Goal: Information Seeking & Learning: Learn about a topic

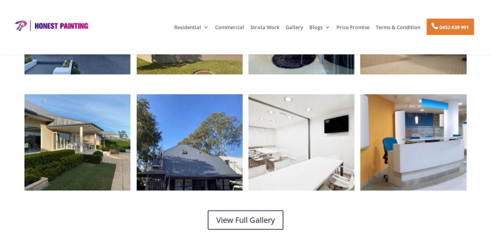
scroll to position [925, 0]
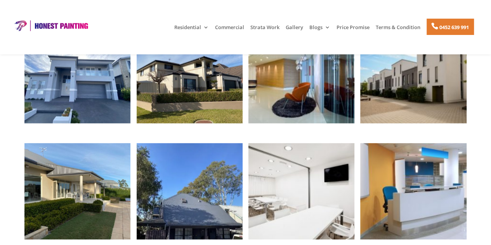
click at [67, 21] on img at bounding box center [51, 26] width 78 height 12
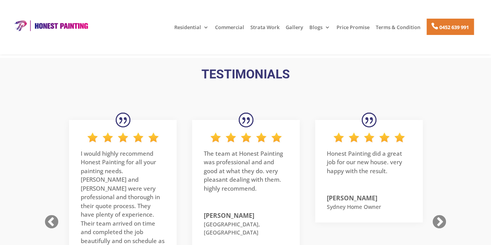
scroll to position [1189, 0]
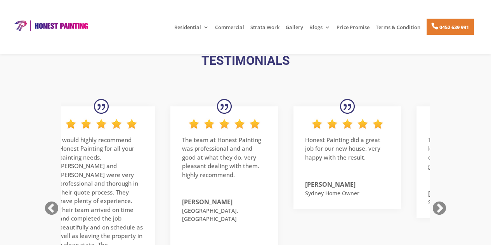
drag, startPoint x: 250, startPoint y: 213, endPoint x: 228, endPoint y: 207, distance: 22.6
click at [228, 207] on p "Bella Vista, NSW" at bounding box center [224, 214] width 84 height 16
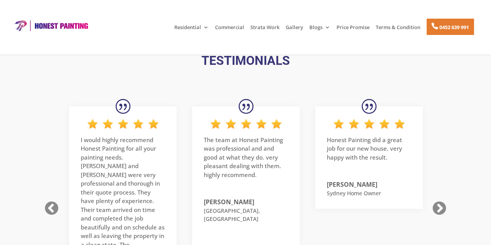
click at [205, 140] on p "The team at Honest Painting was professional and and good at what they do. very…" at bounding box center [246, 160] width 84 height 50
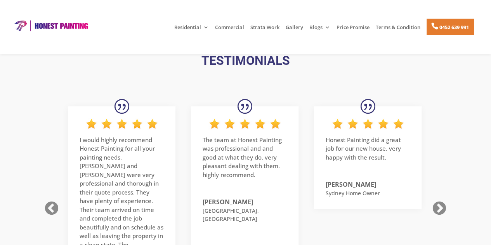
drag, startPoint x: 243, startPoint y: 211, endPoint x: 242, endPoint y: 187, distance: 24.1
click at [242, 187] on div "The team at Honest Painting was professional and and good at what they do. very…" at bounding box center [244, 170] width 84 height 105
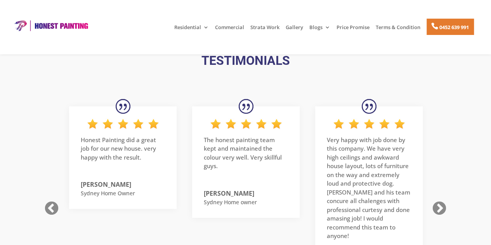
click at [266, 121] on img at bounding box center [245, 124] width 73 height 12
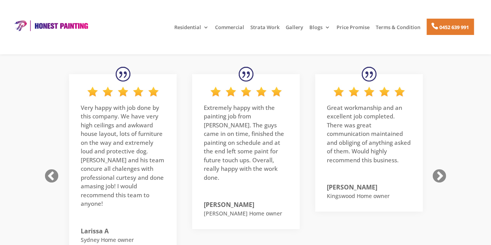
scroll to position [1214, 0]
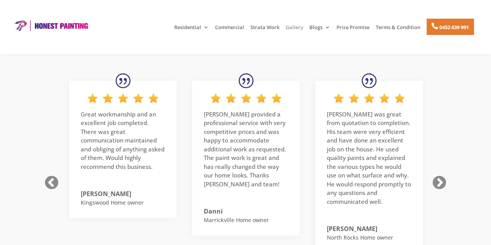
click at [287, 26] on link "Gallery" at bounding box center [293, 30] width 17 height 13
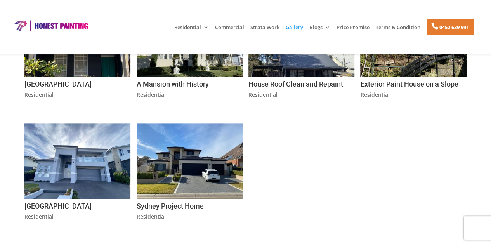
scroll to position [434, 0]
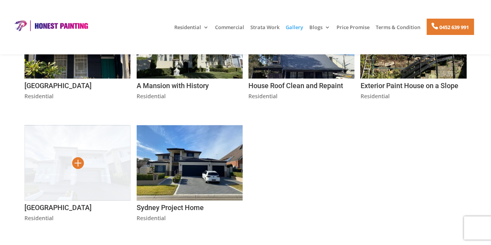
click at [105, 190] on img at bounding box center [77, 162] width 106 height 75
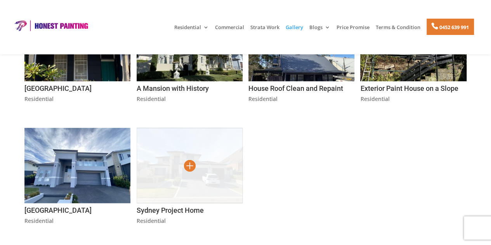
click at [194, 183] on img at bounding box center [190, 165] width 106 height 75
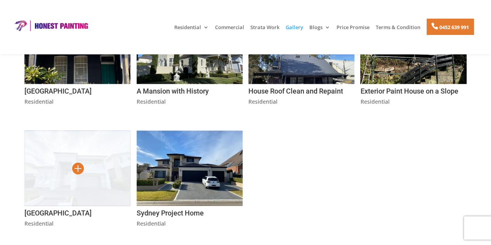
click at [102, 174] on img at bounding box center [77, 167] width 106 height 75
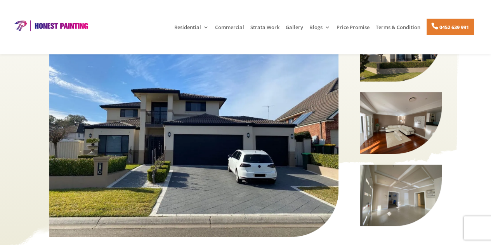
scroll to position [119, 0]
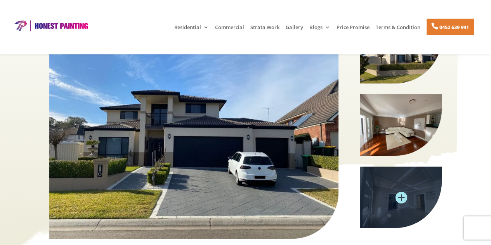
click at [381, 199] on img at bounding box center [400, 196] width 82 height 61
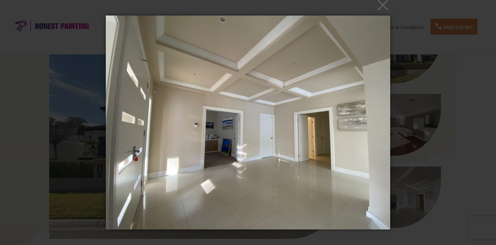
click at [256, 164] on img at bounding box center [248, 122] width 285 height 245
click at [456, 39] on div "× Loading..." at bounding box center [248, 122] width 496 height 245
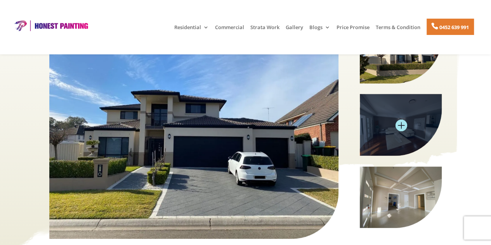
click at [384, 121] on img at bounding box center [400, 124] width 82 height 61
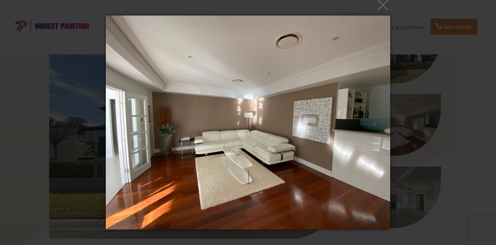
click at [470, 58] on div "× Loading..." at bounding box center [248, 122] width 496 height 245
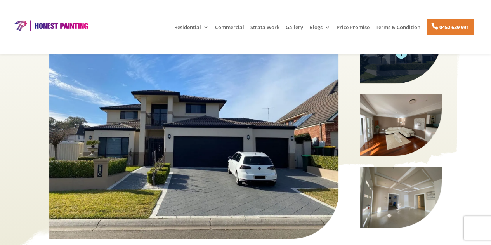
click at [397, 71] on img at bounding box center [400, 52] width 82 height 61
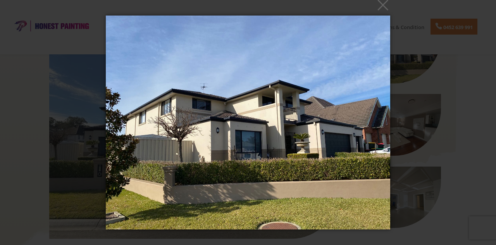
click at [266, 126] on img at bounding box center [248, 122] width 285 height 245
click at [387, 6] on button "×" at bounding box center [250, 4] width 285 height 17
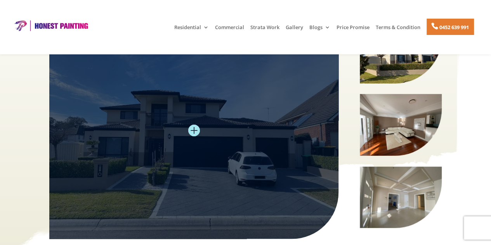
click at [223, 131] on img at bounding box center [193, 130] width 289 height 217
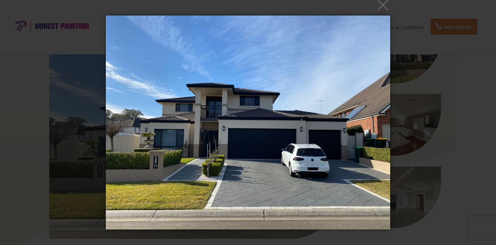
click at [434, 75] on div "× Loading..." at bounding box center [248, 122] width 496 height 245
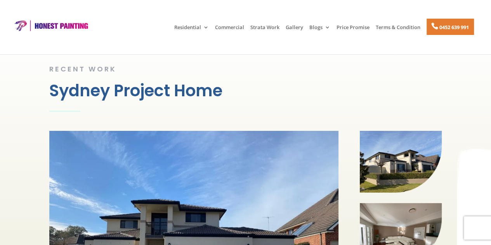
scroll to position [130, 0]
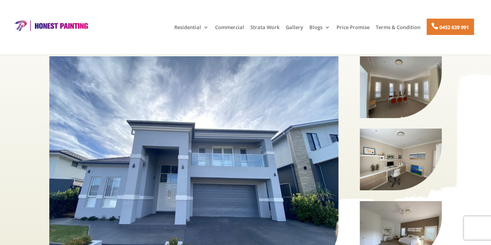
scroll to position [111, 0]
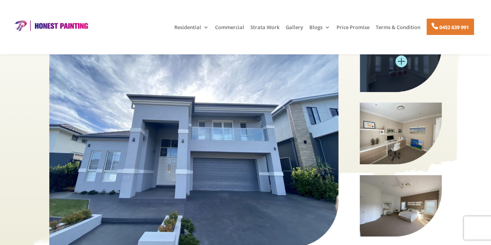
click at [381, 72] on img at bounding box center [400, 60] width 82 height 61
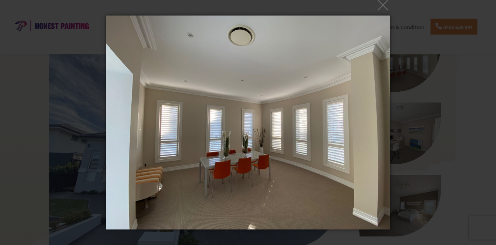
click at [482, 35] on div "× Loading..." at bounding box center [248, 122] width 496 height 245
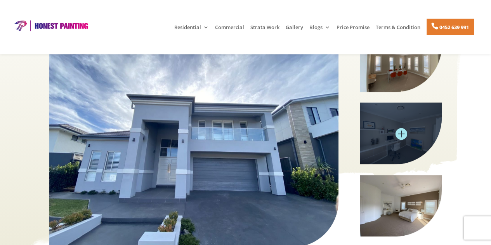
click at [403, 136] on img at bounding box center [400, 132] width 82 height 61
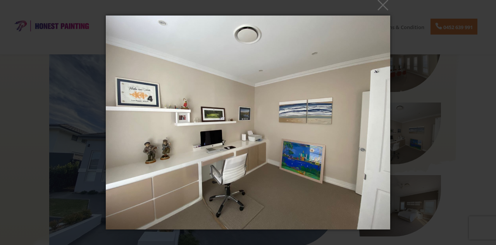
click at [285, 122] on img at bounding box center [248, 122] width 285 height 245
click at [441, 183] on div "× Loading..." at bounding box center [248, 122] width 496 height 245
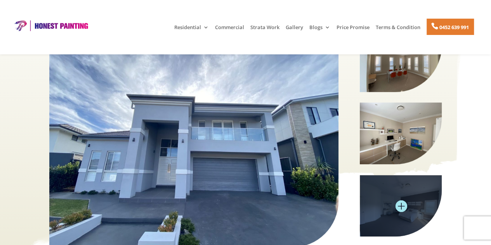
click at [397, 213] on img at bounding box center [400, 205] width 82 height 61
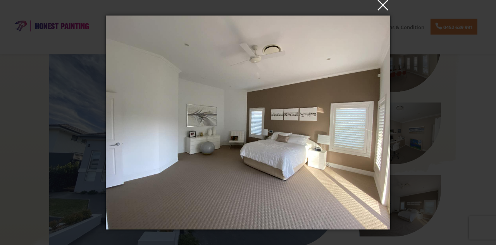
click at [382, 6] on button "×" at bounding box center [250, 4] width 285 height 17
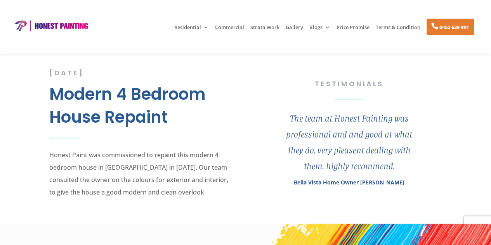
scroll to position [332, 0]
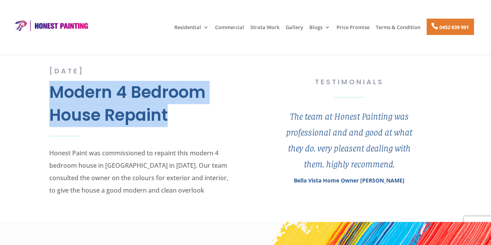
drag, startPoint x: 52, startPoint y: 91, endPoint x: 177, endPoint y: 115, distance: 127.9
click at [177, 115] on h2 "Modern 4 Bedroom House Repaint" at bounding box center [141, 106] width 185 height 50
copy h2 "Modern 4 Bedroom House Repaint"
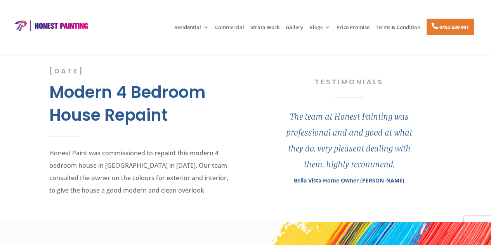
click at [255, 98] on div "July 2019 Modern 4 Bedroom House Repaint Honest Paint was commissioned to repai…" at bounding box center [245, 138] width 392 height 166
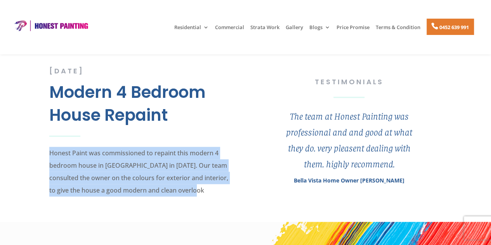
drag, startPoint x: 51, startPoint y: 152, endPoint x: 195, endPoint y: 200, distance: 152.4
click at [195, 200] on div "July 2019 Modern 4 Bedroom House Repaint Honest Paint was commissioned to repai…" at bounding box center [141, 138] width 185 height 147
copy p "Honest Paint was commissioned to repaint this modern 4 bedroom house in Bella V…"
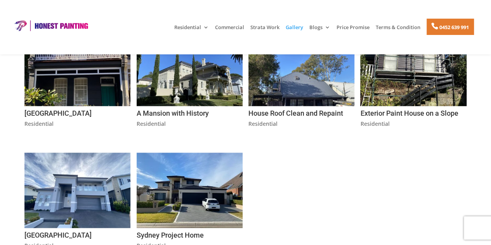
scroll to position [380, 0]
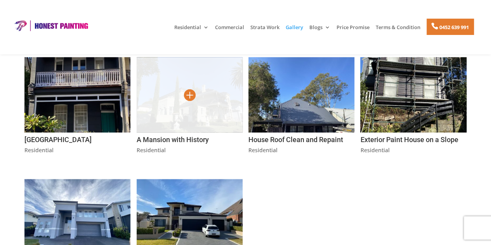
click at [196, 116] on img at bounding box center [190, 94] width 106 height 75
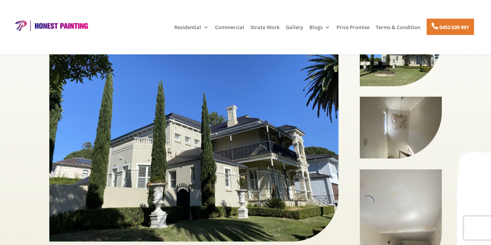
scroll to position [119, 0]
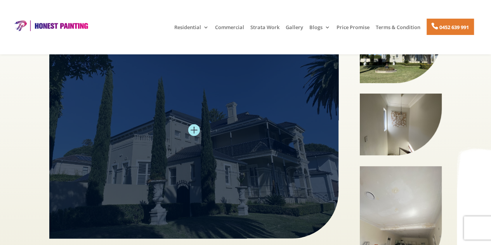
click at [211, 124] on img at bounding box center [193, 129] width 289 height 217
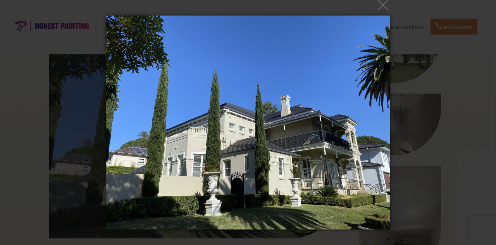
click at [231, 131] on img at bounding box center [248, 122] width 285 height 245
click at [275, 134] on img at bounding box center [248, 122] width 285 height 245
click at [280, 83] on img at bounding box center [248, 122] width 285 height 245
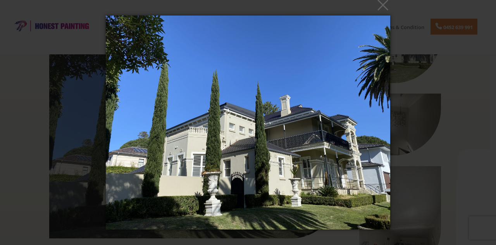
click at [210, 77] on img at bounding box center [248, 122] width 285 height 245
click at [242, 118] on img at bounding box center [248, 122] width 285 height 245
click at [247, 122] on img at bounding box center [248, 122] width 285 height 245
click at [468, 32] on div "× Loading..." at bounding box center [248, 122] width 496 height 245
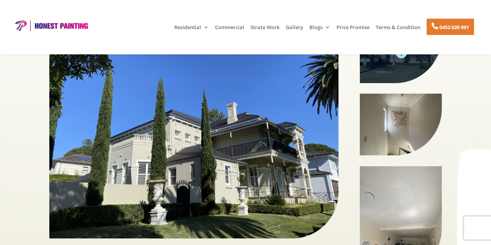
click at [408, 68] on img at bounding box center [400, 51] width 82 height 61
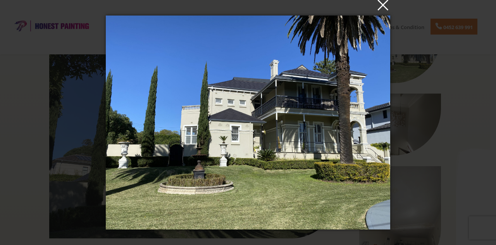
click at [383, 9] on button "×" at bounding box center [250, 4] width 285 height 17
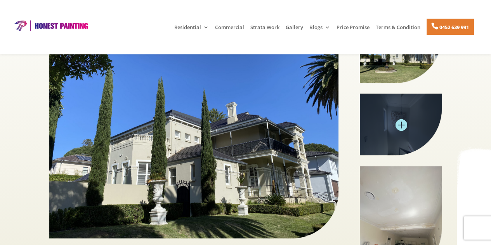
click at [376, 125] on img at bounding box center [400, 123] width 82 height 61
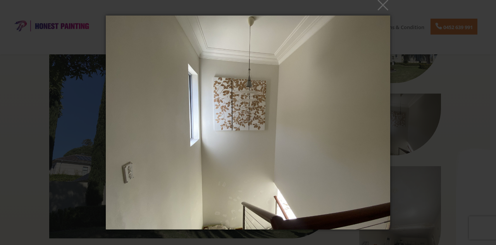
click at [256, 133] on img at bounding box center [248, 122] width 285 height 245
click at [288, 114] on img at bounding box center [248, 122] width 285 height 245
click at [466, 61] on div "× Loading..." at bounding box center [248, 122] width 496 height 245
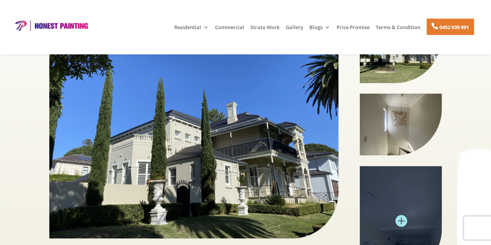
click at [395, 220] on img at bounding box center [400, 220] width 82 height 109
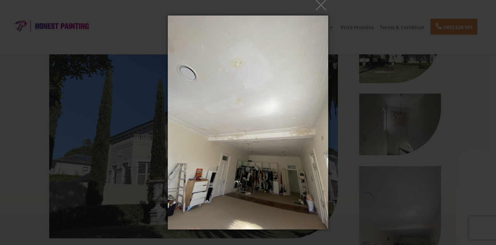
click at [488, 140] on div "× Loading..." at bounding box center [248, 122] width 496 height 245
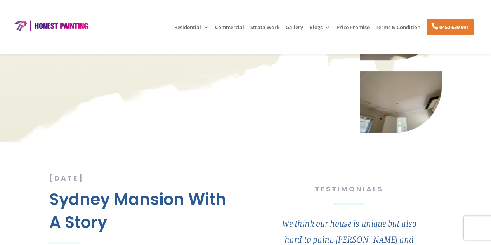
scroll to position [337, 0]
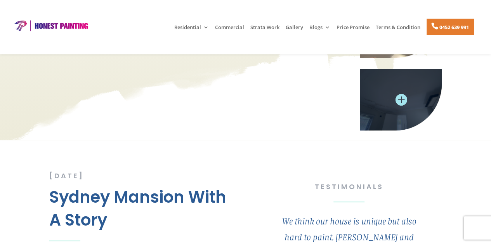
click at [396, 85] on img at bounding box center [400, 99] width 82 height 61
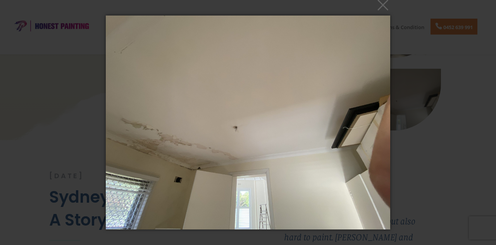
click at [472, 88] on div "× Loading..." at bounding box center [248, 122] width 496 height 245
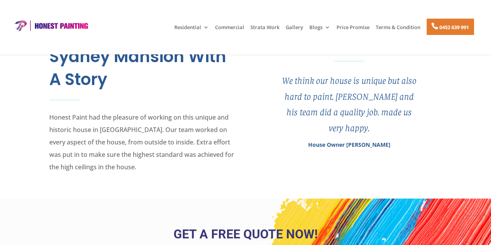
scroll to position [479, 0]
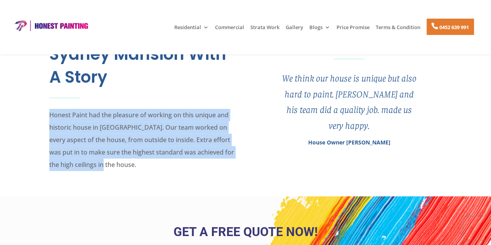
drag, startPoint x: 48, startPoint y: 114, endPoint x: 131, endPoint y: 194, distance: 115.7
click at [131, 194] on div "[DATE] Sydney Mansion With A Story Honest Paint had the pleasure of working on …" at bounding box center [245, 96] width 491 height 199
copy p "Honest Paint had the pleasure of working on this unique and historic house in […"
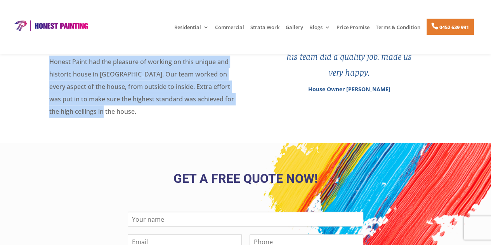
scroll to position [444, 0]
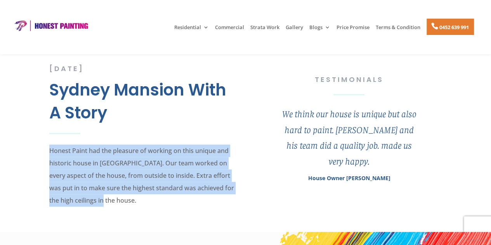
click at [87, 23] on img at bounding box center [51, 26] width 78 height 12
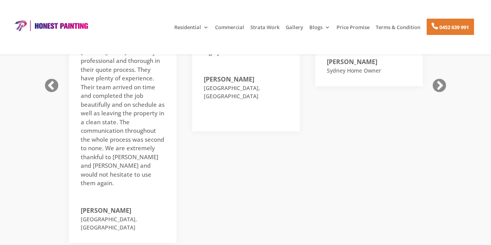
scroll to position [1235, 0]
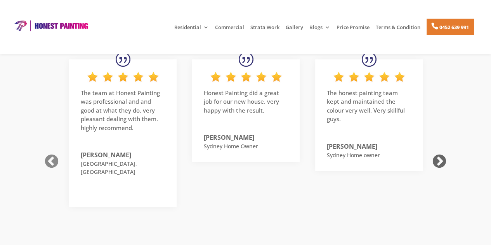
click at [436, 152] on button "Next" at bounding box center [438, 161] width 19 height 19
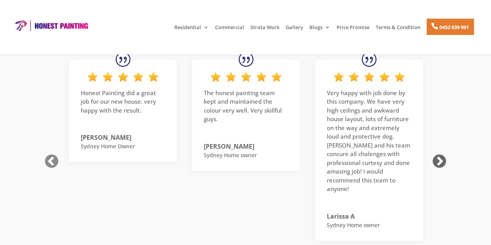
click at [436, 152] on button "Next" at bounding box center [438, 161] width 19 height 19
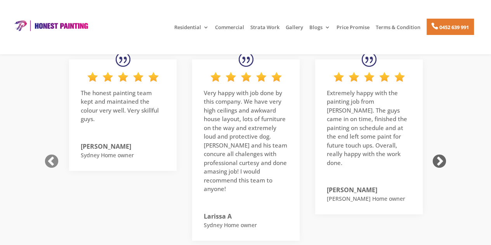
click at [437, 152] on button "Next" at bounding box center [438, 161] width 19 height 19
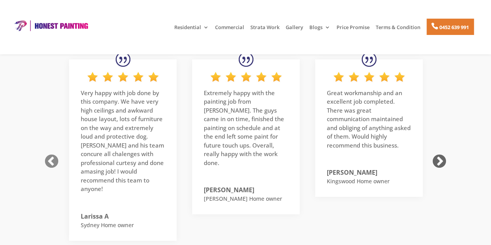
click at [437, 152] on button "Next" at bounding box center [438, 161] width 19 height 19
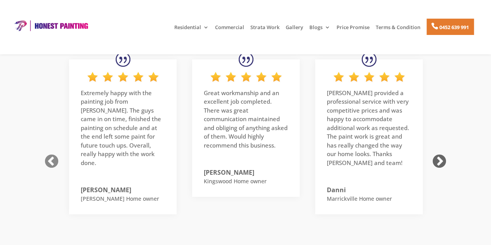
click at [437, 152] on button "Next" at bounding box center [438, 161] width 19 height 19
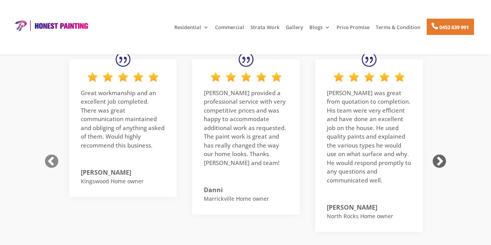
click at [437, 152] on button "Next" at bounding box center [438, 161] width 19 height 19
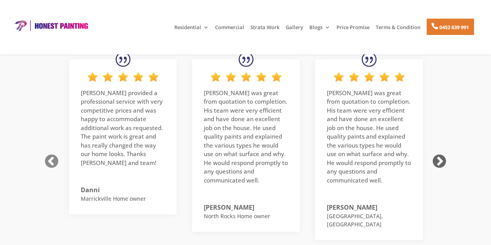
click at [437, 152] on button "Next" at bounding box center [438, 161] width 19 height 19
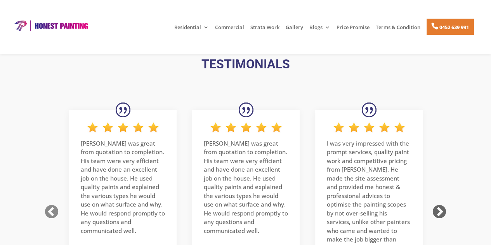
scroll to position [1183, 0]
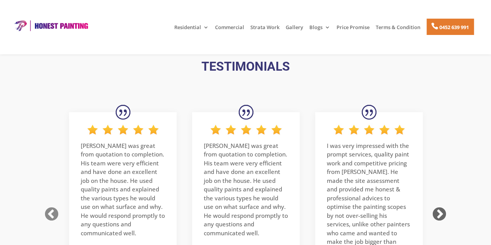
click at [437, 205] on button "Next" at bounding box center [438, 214] width 19 height 19
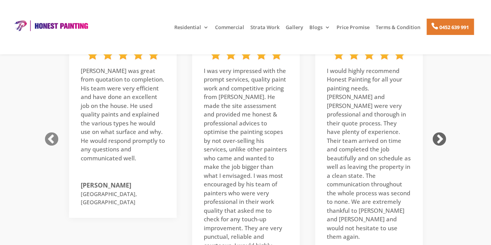
scroll to position [1260, 0]
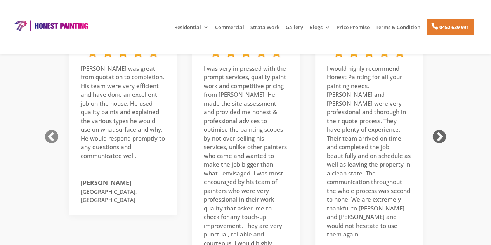
click at [438, 128] on button "Next" at bounding box center [438, 137] width 19 height 19
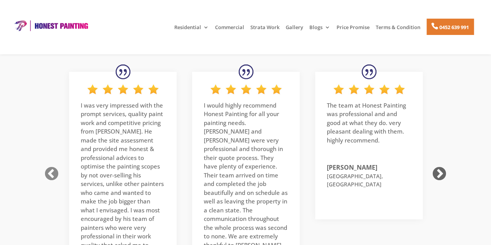
scroll to position [1221, 0]
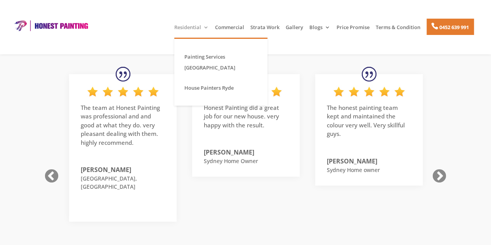
click at [192, 28] on link "Residential" at bounding box center [191, 30] width 35 height 13
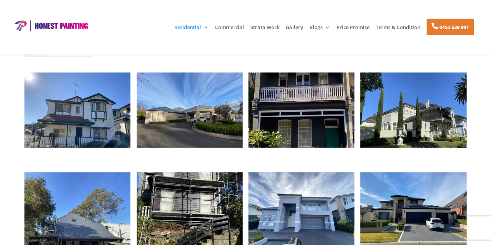
scroll to position [859, 0]
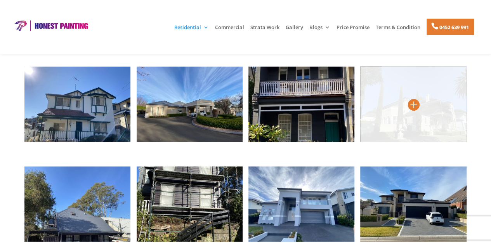
click at [419, 122] on img at bounding box center [413, 104] width 106 height 75
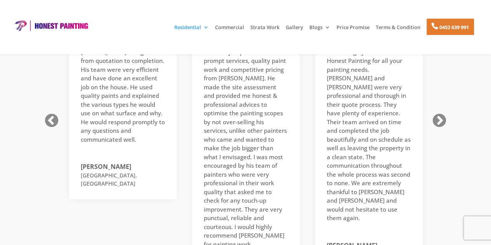
scroll to position [1008, 0]
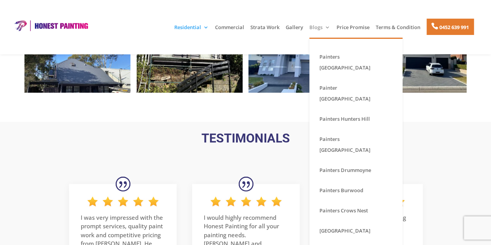
click at [313, 29] on link "Blogs" at bounding box center [319, 30] width 21 height 13
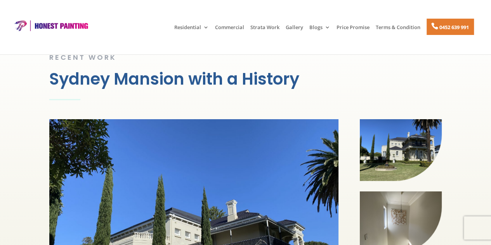
scroll to position [25, 0]
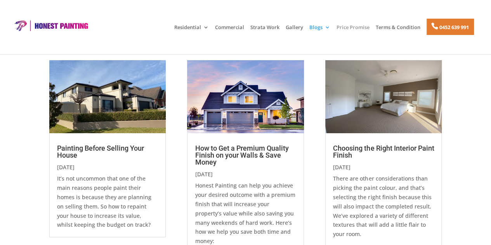
click at [354, 24] on link "Price Promise" at bounding box center [352, 30] width 33 height 13
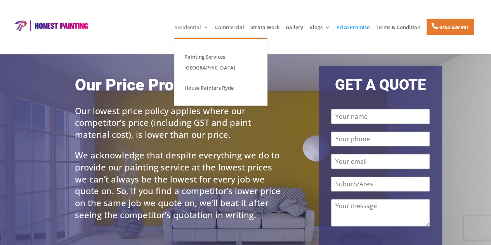
click at [183, 24] on link "Residential" at bounding box center [191, 30] width 35 height 13
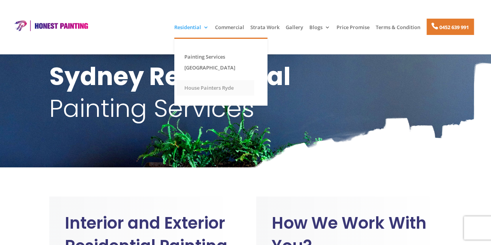
click at [208, 89] on link "House Painters Ryde" at bounding box center [215, 88] width 78 height 16
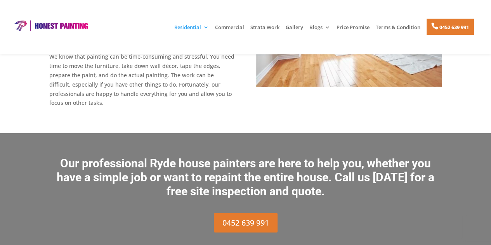
scroll to position [696, 0]
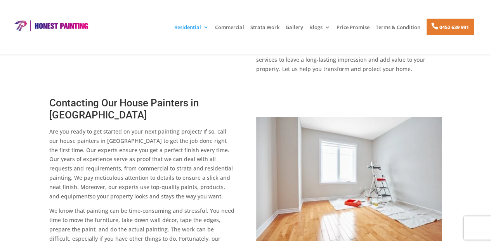
click at [343, 128] on img at bounding box center [348, 179] width 185 height 124
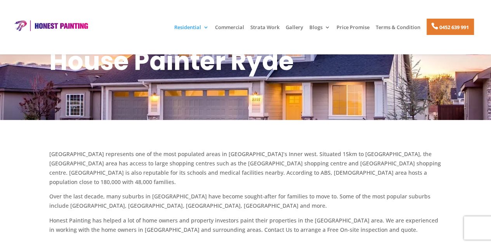
scroll to position [3, 0]
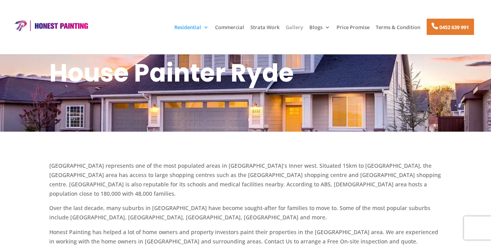
click at [289, 27] on link "Gallery" at bounding box center [293, 30] width 17 height 13
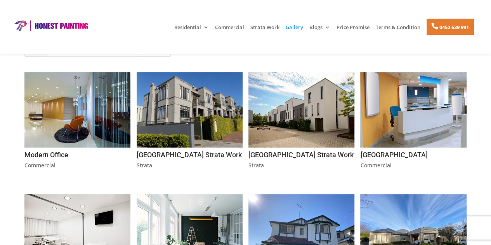
scroll to position [119, 0]
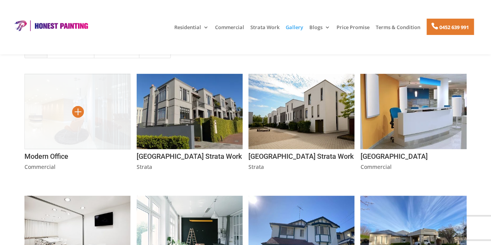
click at [95, 111] on img at bounding box center [77, 111] width 106 height 75
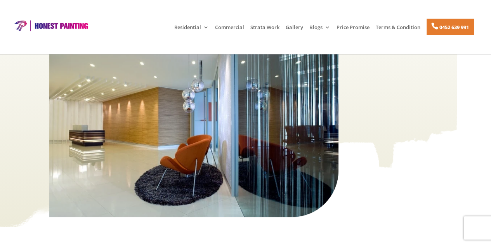
scroll to position [126, 0]
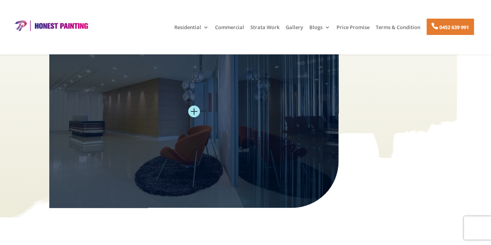
drag, startPoint x: 209, startPoint y: 159, endPoint x: 196, endPoint y: 130, distance: 31.2
click at [196, 130] on img at bounding box center [193, 111] width 289 height 192
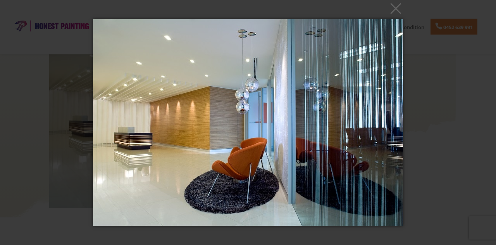
click at [438, 22] on div "× Loading..." at bounding box center [248, 122] width 496 height 245
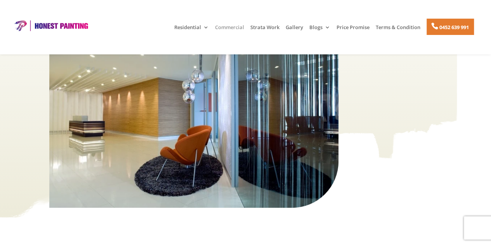
click at [233, 28] on link "Commercial" at bounding box center [229, 30] width 29 height 13
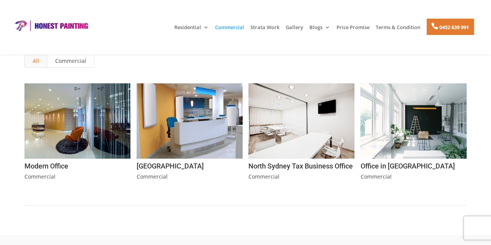
scroll to position [272, 0]
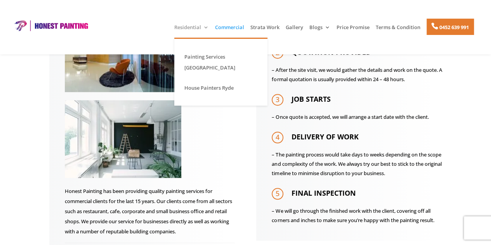
click at [185, 26] on link "Residential" at bounding box center [191, 30] width 35 height 13
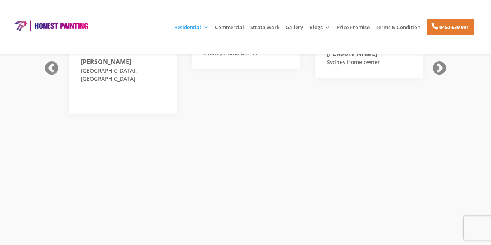
scroll to position [828, 0]
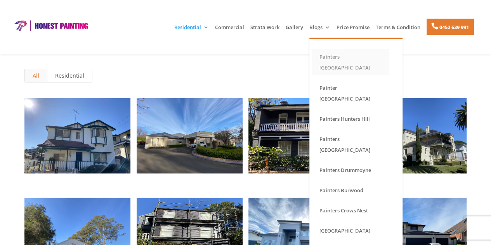
drag, startPoint x: 384, startPoint y: 66, endPoint x: 421, endPoint y: 55, distance: 38.3
click at [384, 66] on link "Painters [GEOGRAPHIC_DATA]" at bounding box center [350, 62] width 78 height 26
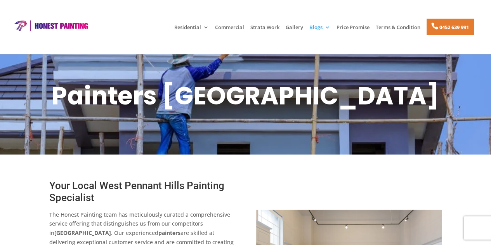
click at [73, 27] on img at bounding box center [51, 26] width 78 height 12
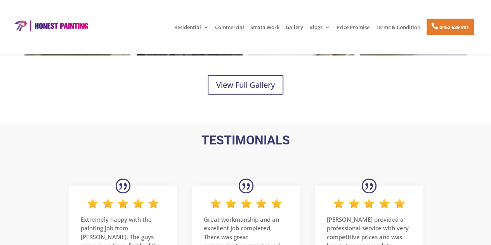
scroll to position [1111, 0]
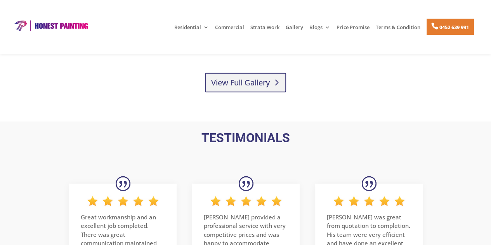
click at [244, 88] on link "View Full Gallery" at bounding box center [245, 82] width 81 height 19
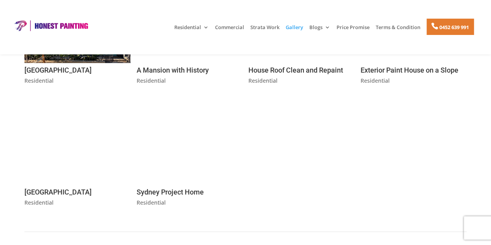
scroll to position [457, 0]
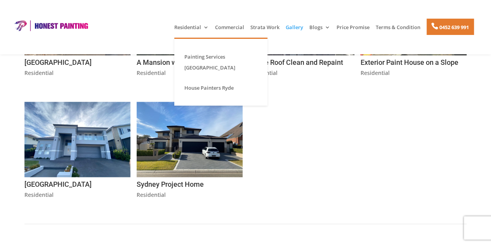
click at [187, 22] on li "Residential Painting Services [GEOGRAPHIC_DATA] [GEOGRAPHIC_DATA]" at bounding box center [191, 31] width 39 height 18
click at [187, 66] on link "Painting Services [GEOGRAPHIC_DATA]" at bounding box center [215, 62] width 78 height 26
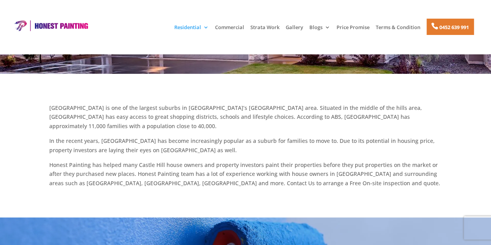
scroll to position [128, 0]
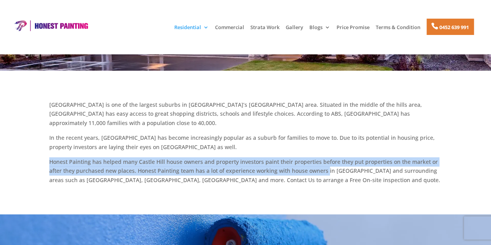
drag, startPoint x: 50, startPoint y: 121, endPoint x: 325, endPoint y: 131, distance: 275.5
click at [325, 157] on p "Honest Painting has helped many Castle Hill house owners and property investors…" at bounding box center [245, 171] width 392 height 28
copy p "Honest Painting has helped many Castle Hill house owners and property investors…"
